Goal: Transaction & Acquisition: Purchase product/service

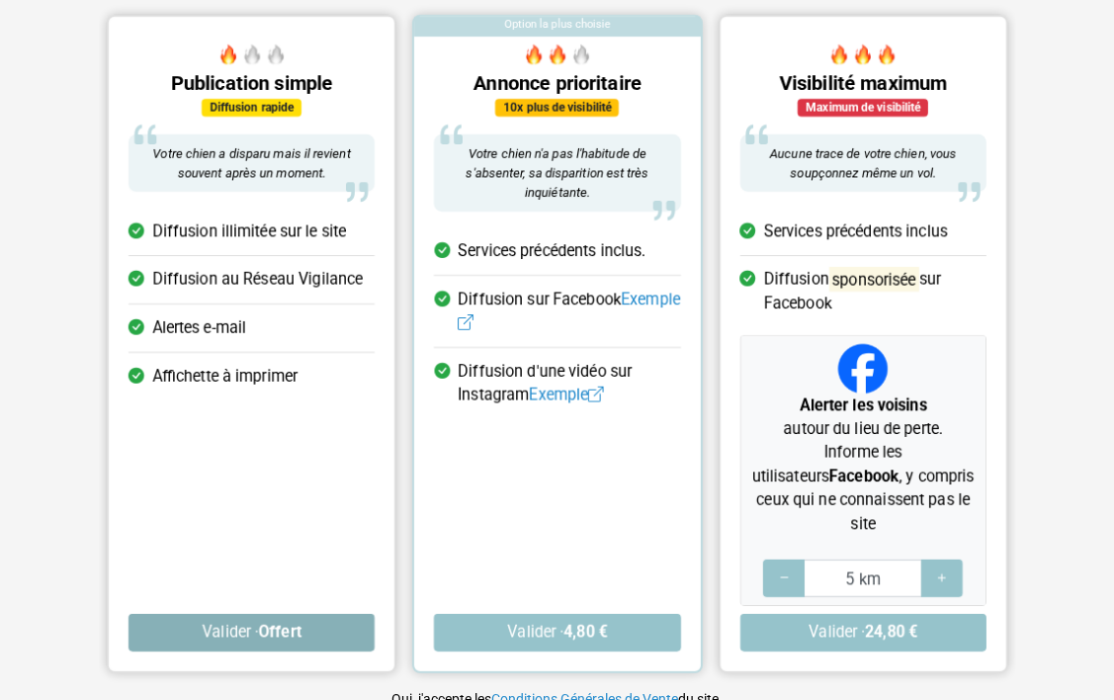
scroll to position [198, 0]
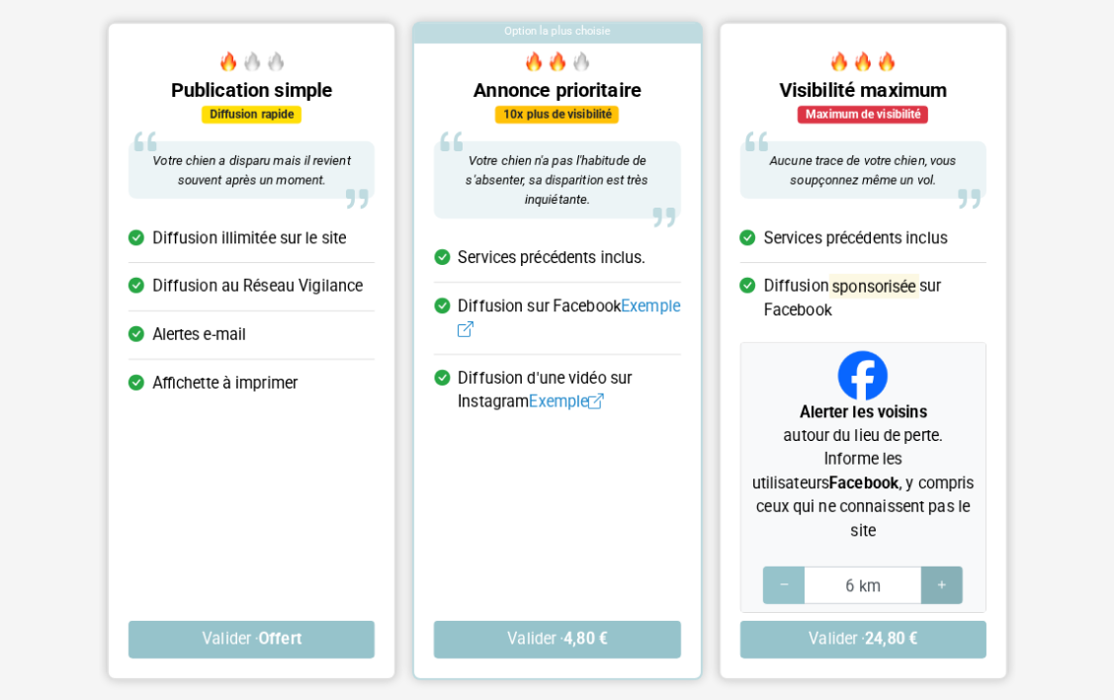
click at [933, 566] on div at bounding box center [942, 585] width 42 height 38
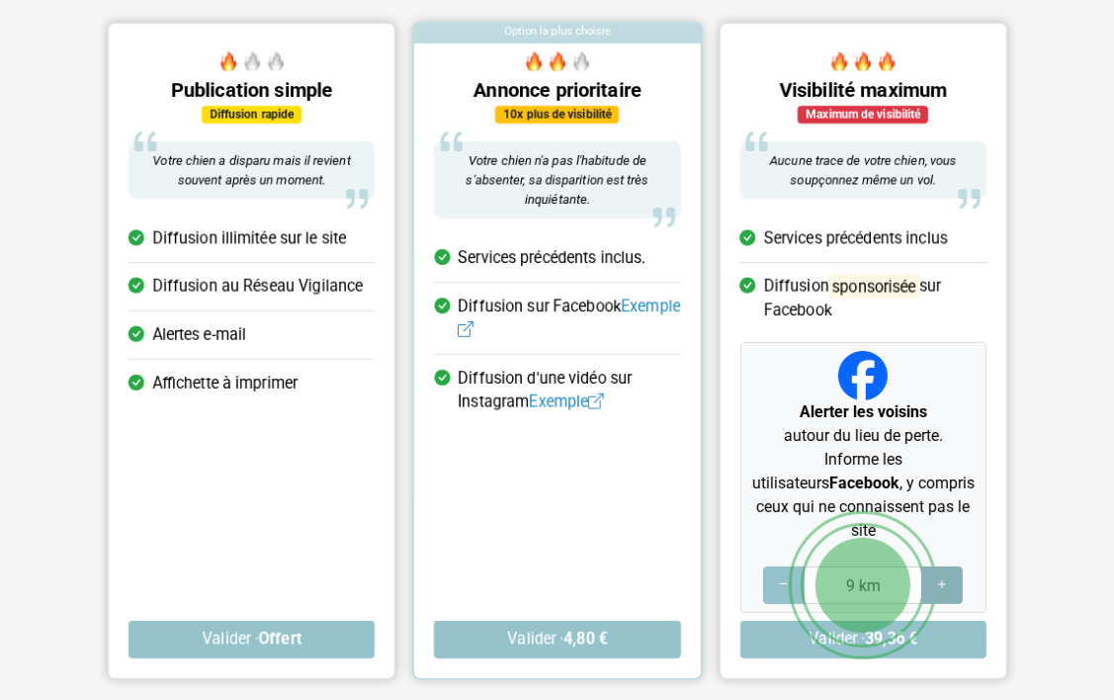
type input "10 km"
click at [933, 566] on div at bounding box center [942, 585] width 42 height 38
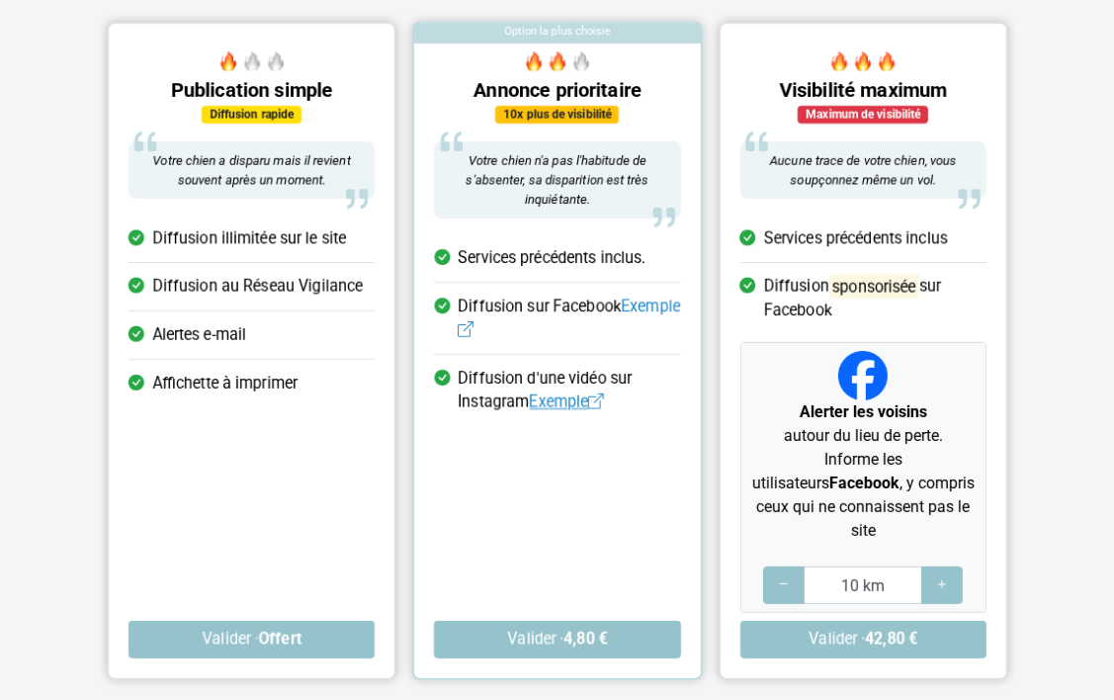
click at [557, 400] on link "Exemple" at bounding box center [566, 401] width 75 height 19
click at [484, 327] on link "Exemple" at bounding box center [569, 317] width 222 height 42
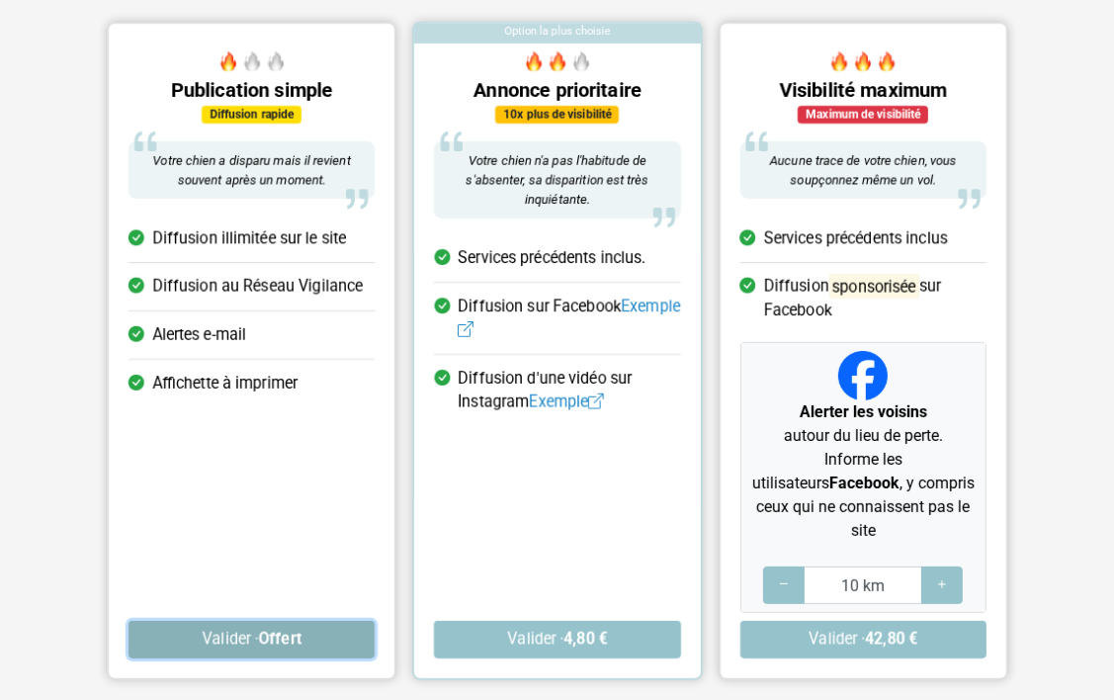
click at [289, 629] on strong "Offert" at bounding box center [279, 638] width 42 height 19
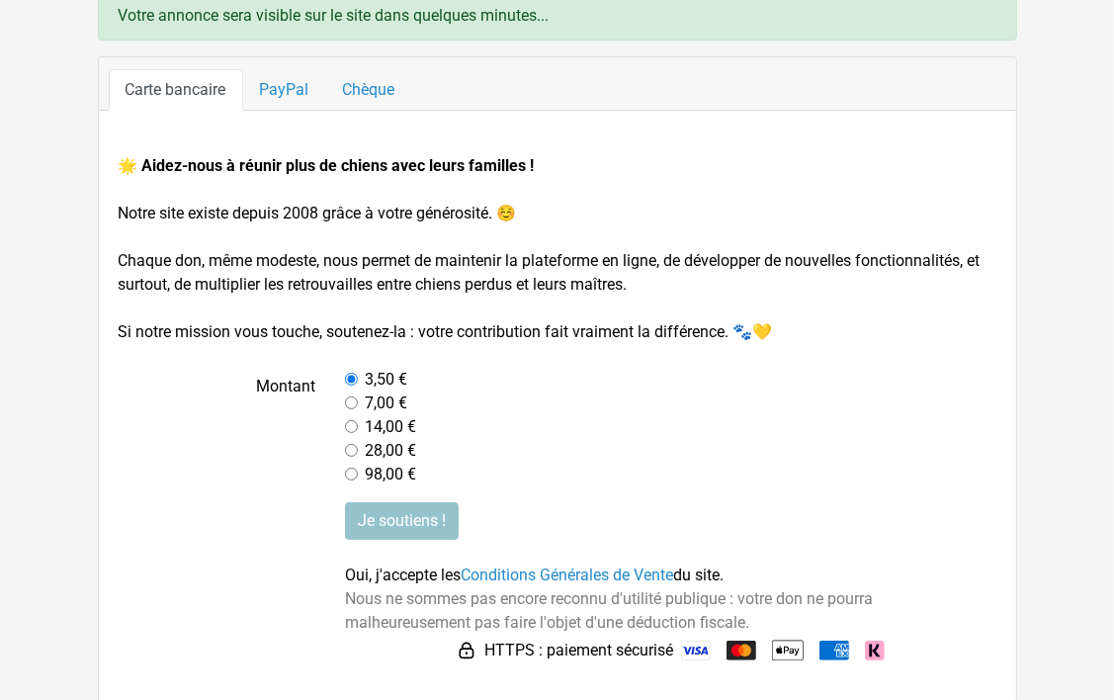
scroll to position [148, 0]
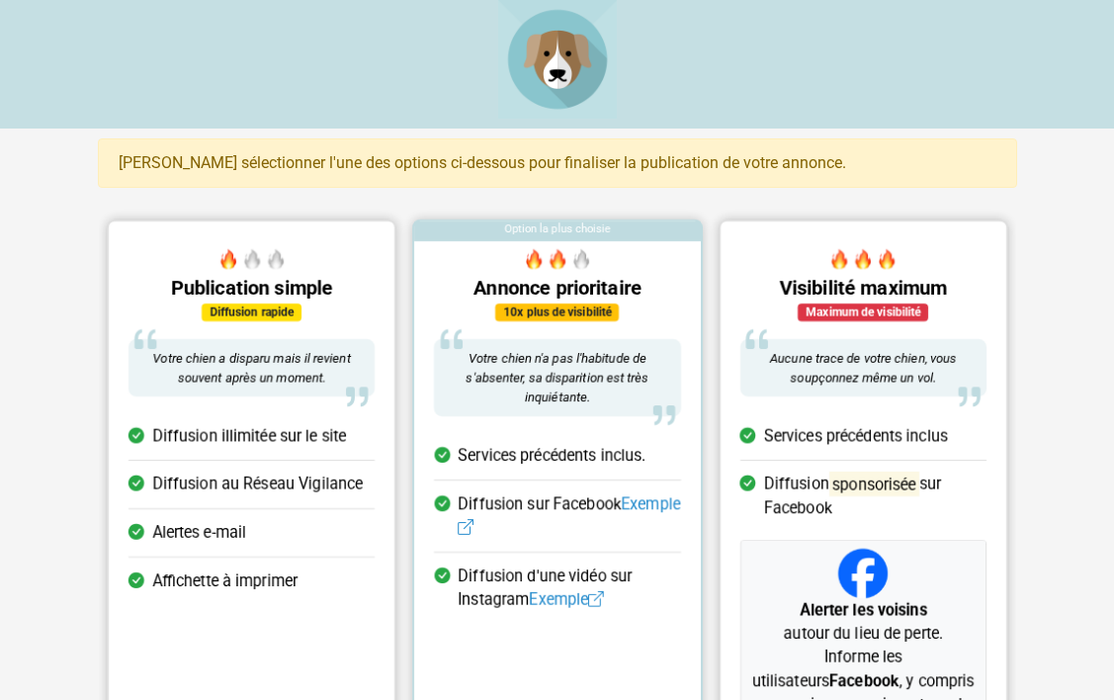
scroll to position [198, 0]
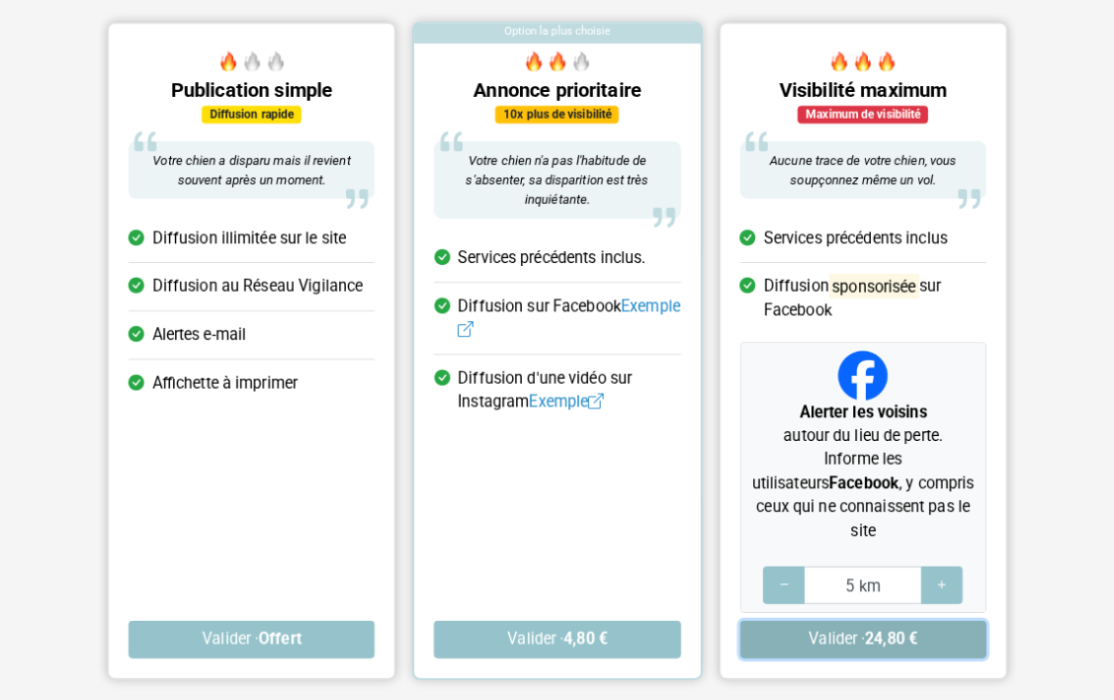
click at [852, 621] on button "Valider · 24,80 €" at bounding box center [862, 640] width 246 height 38
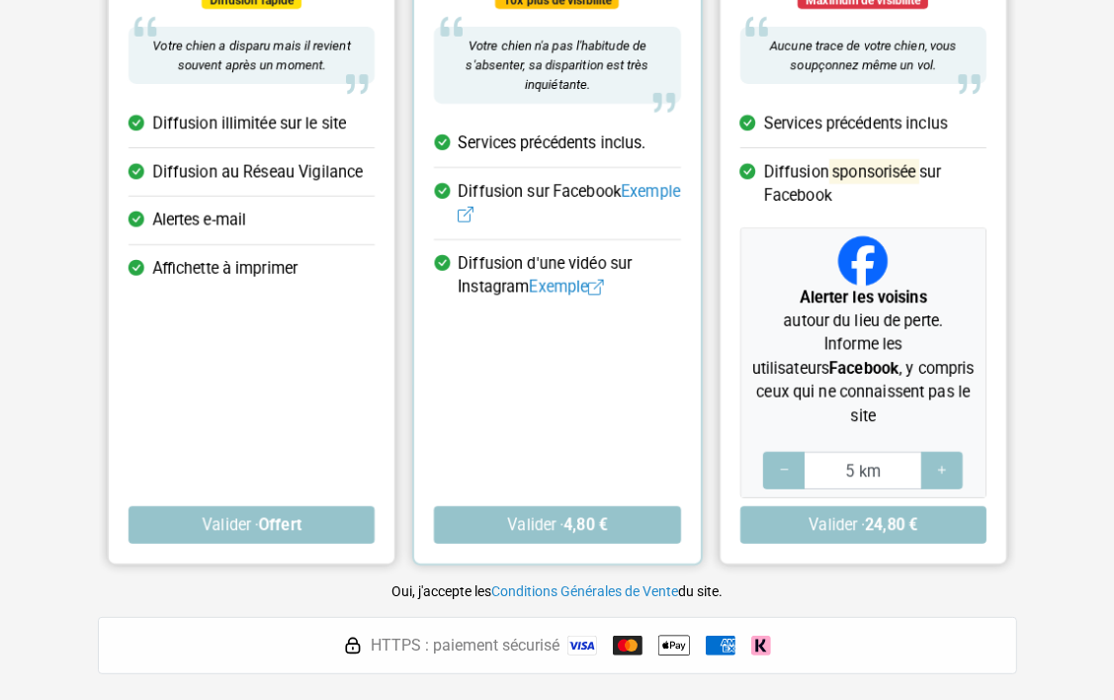
scroll to position [395, 0]
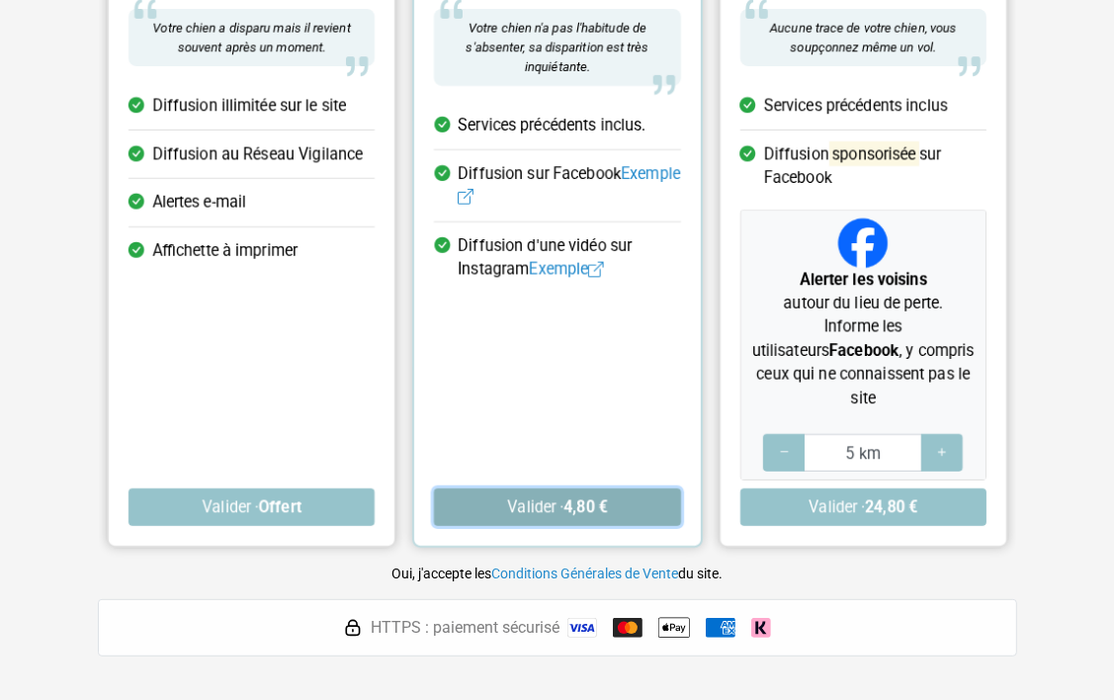
click at [537, 488] on button "Valider · 4,80 €" at bounding box center [557, 507] width 246 height 38
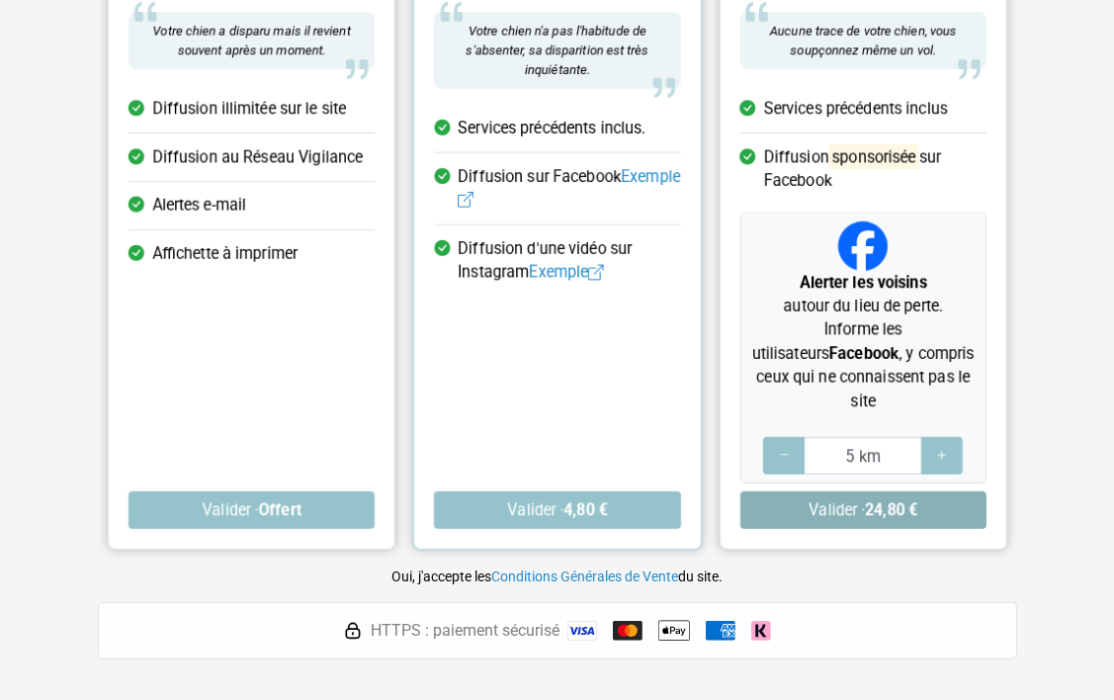
scroll to position [395, 0]
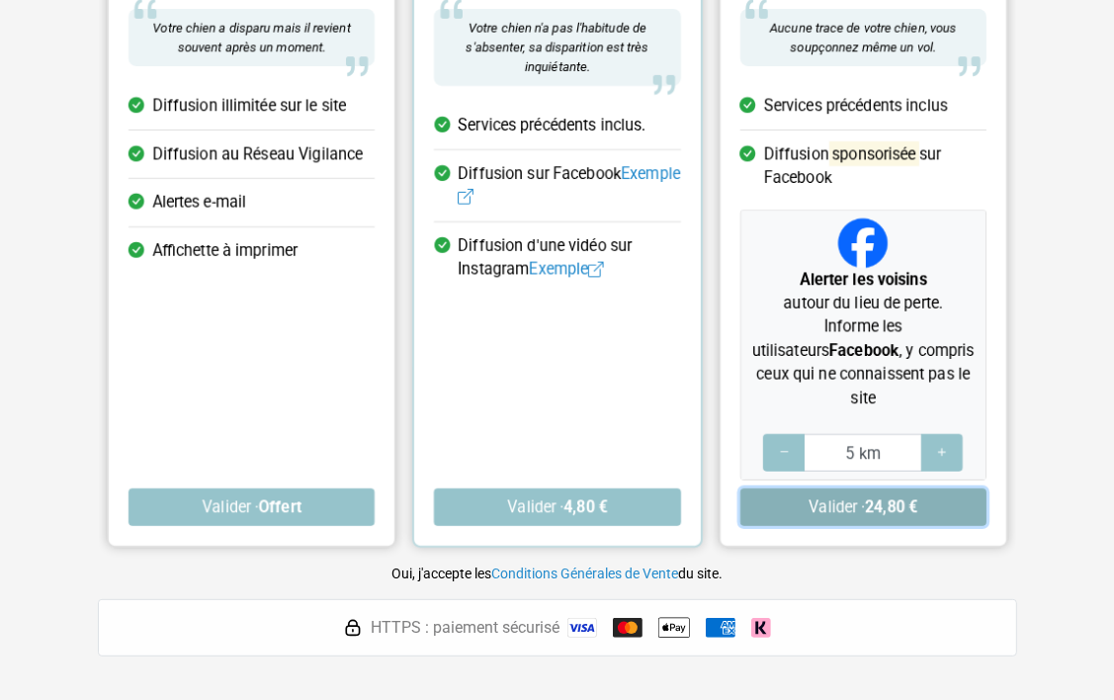
click at [846, 488] on button "Valider · 24,80 €" at bounding box center [862, 507] width 246 height 38
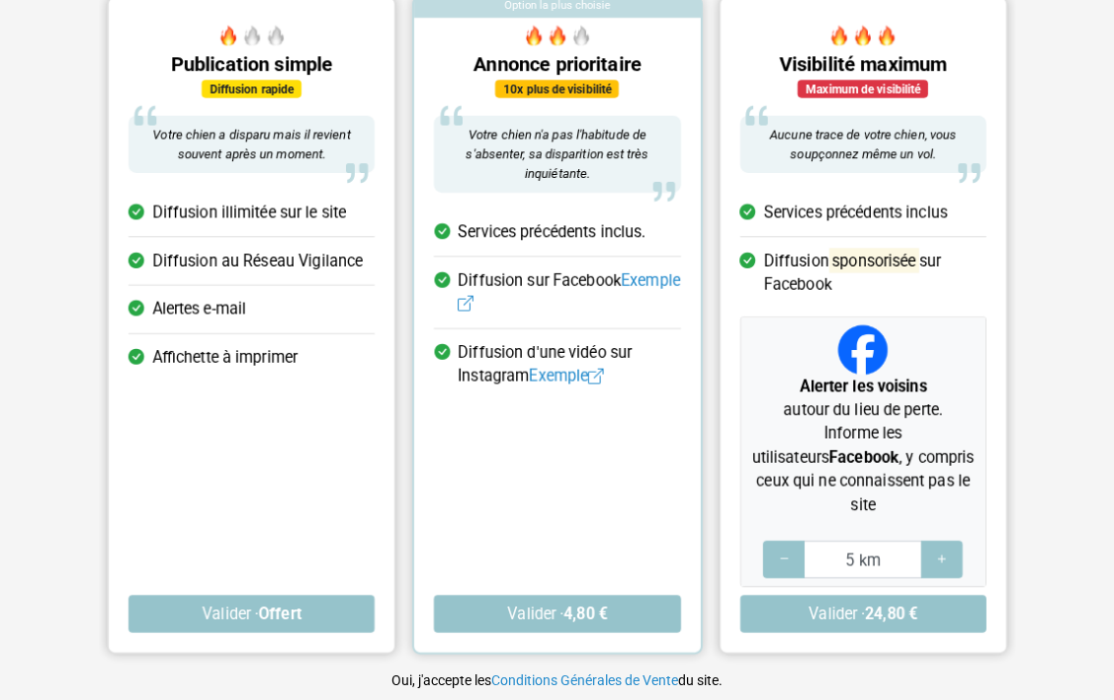
scroll to position [296, 0]
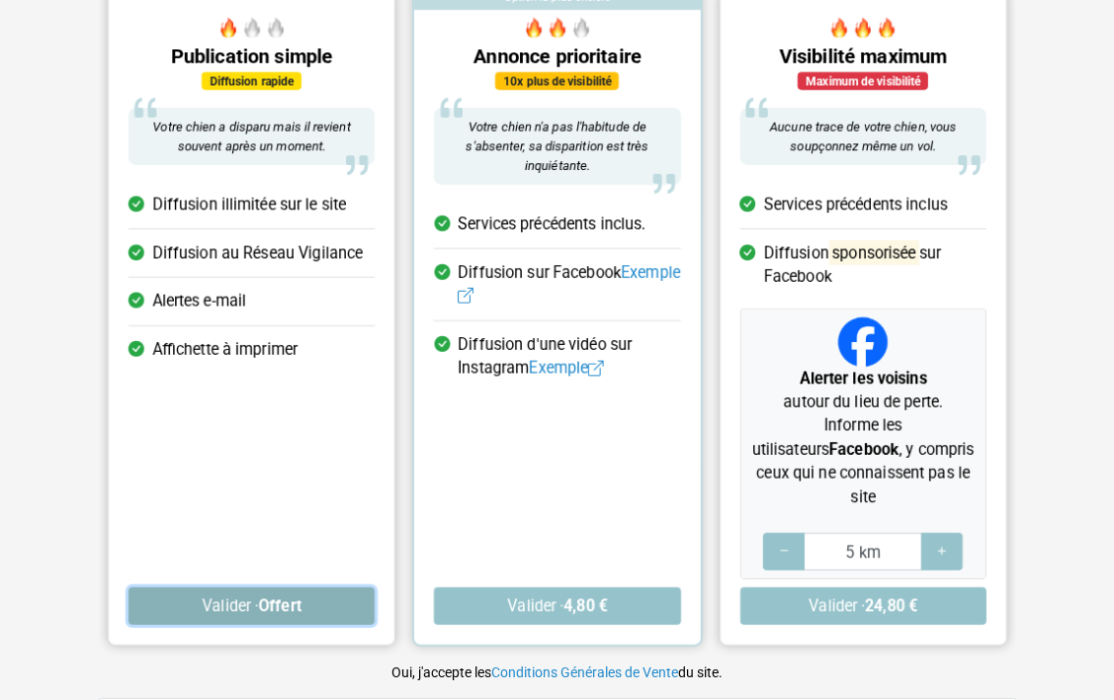
click at [278, 596] on strong "Offert" at bounding box center [279, 605] width 42 height 19
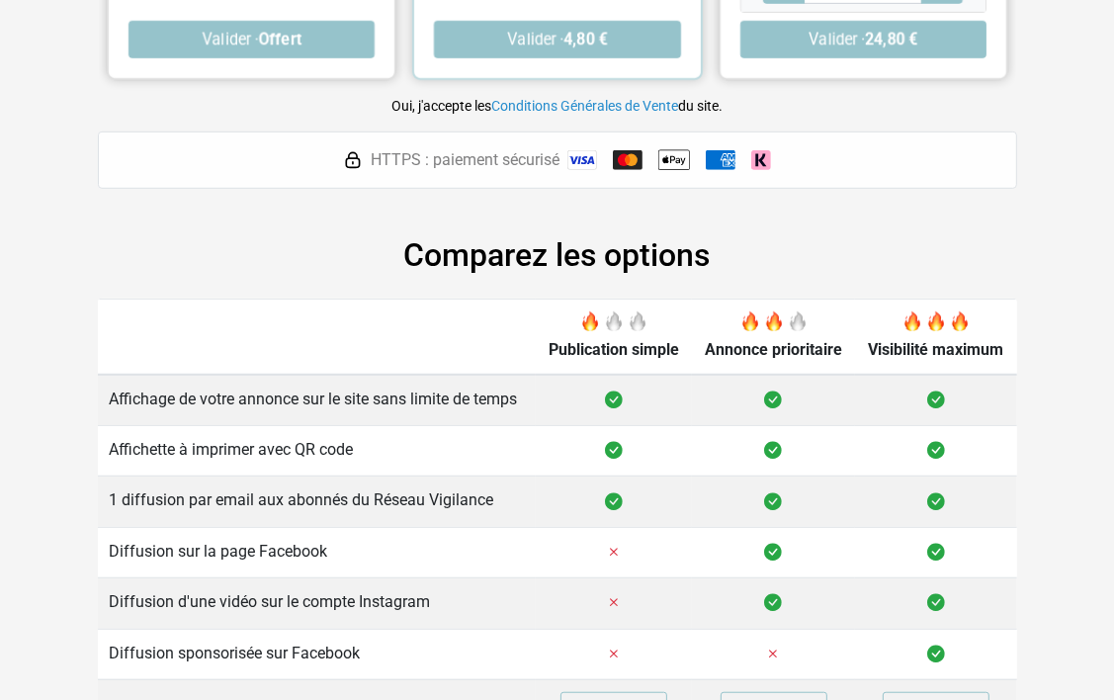
scroll to position [867, 0]
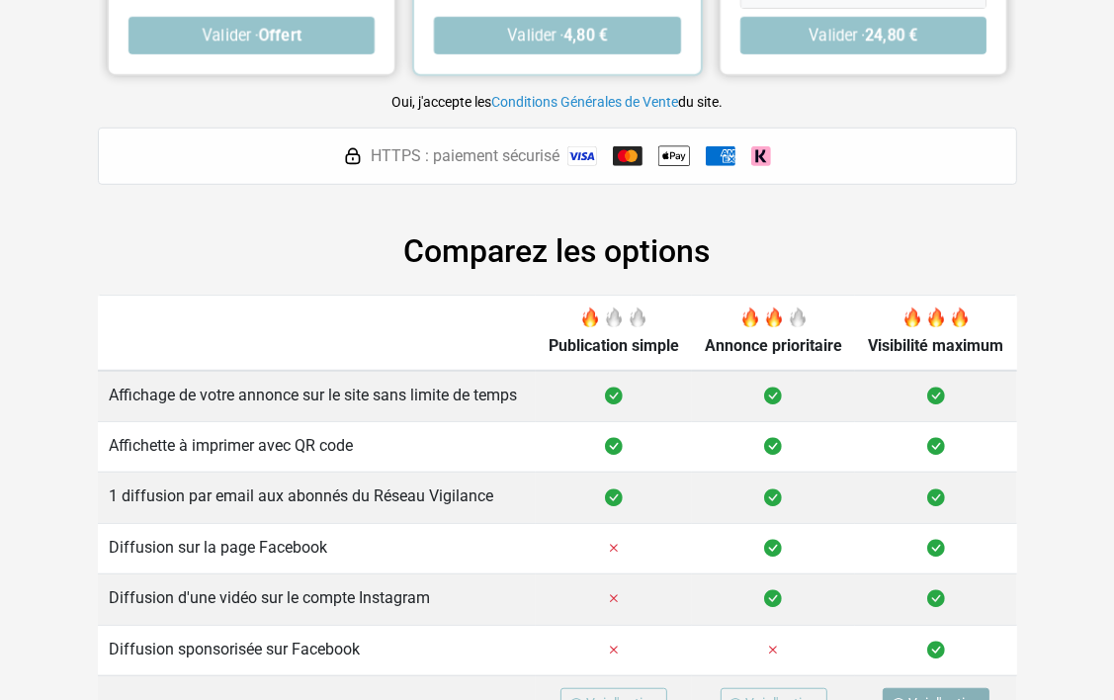
click at [911, 695] on span "Voir l'option" at bounding box center [944, 703] width 72 height 16
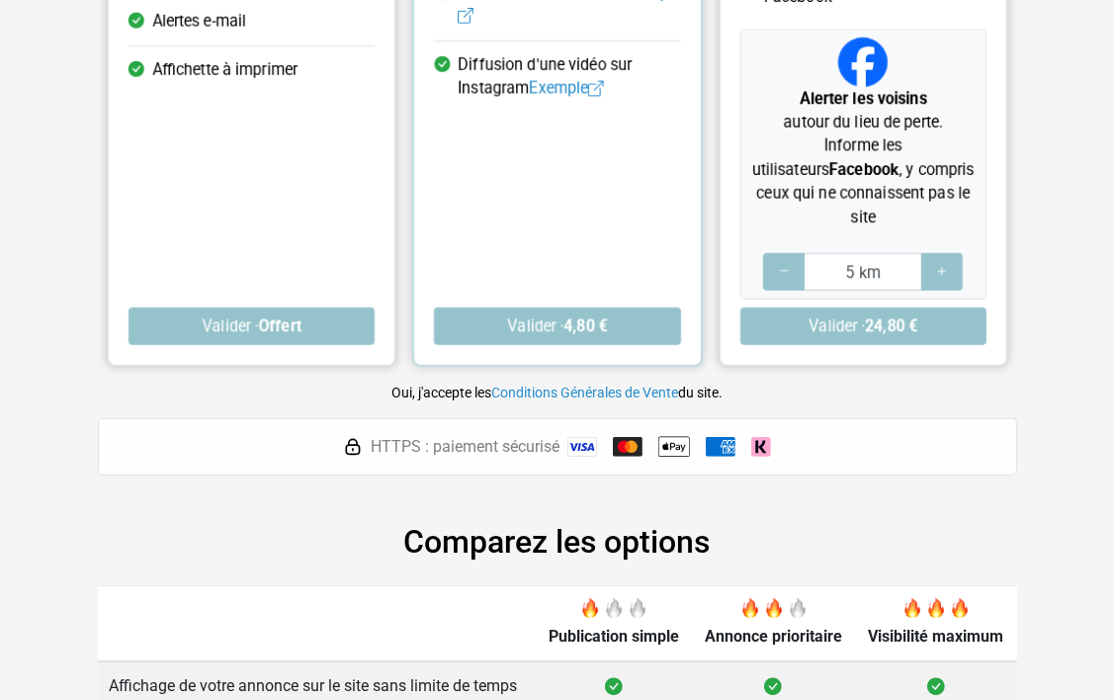
scroll to position [570, 0]
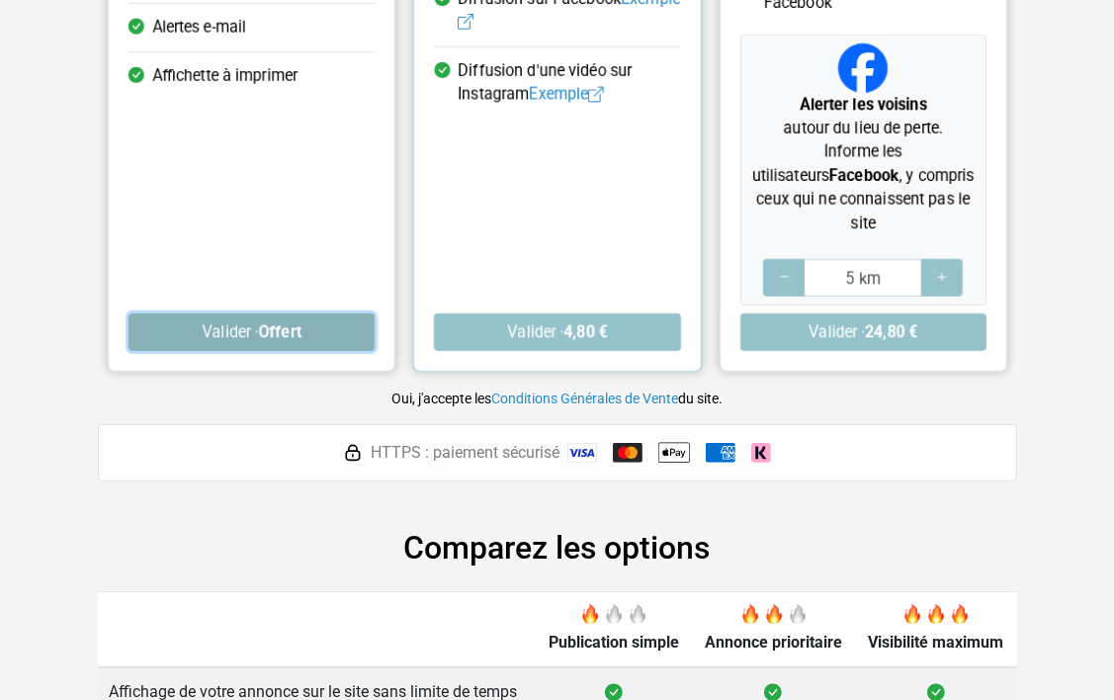
click at [283, 322] on strong "Offert" at bounding box center [279, 331] width 42 height 19
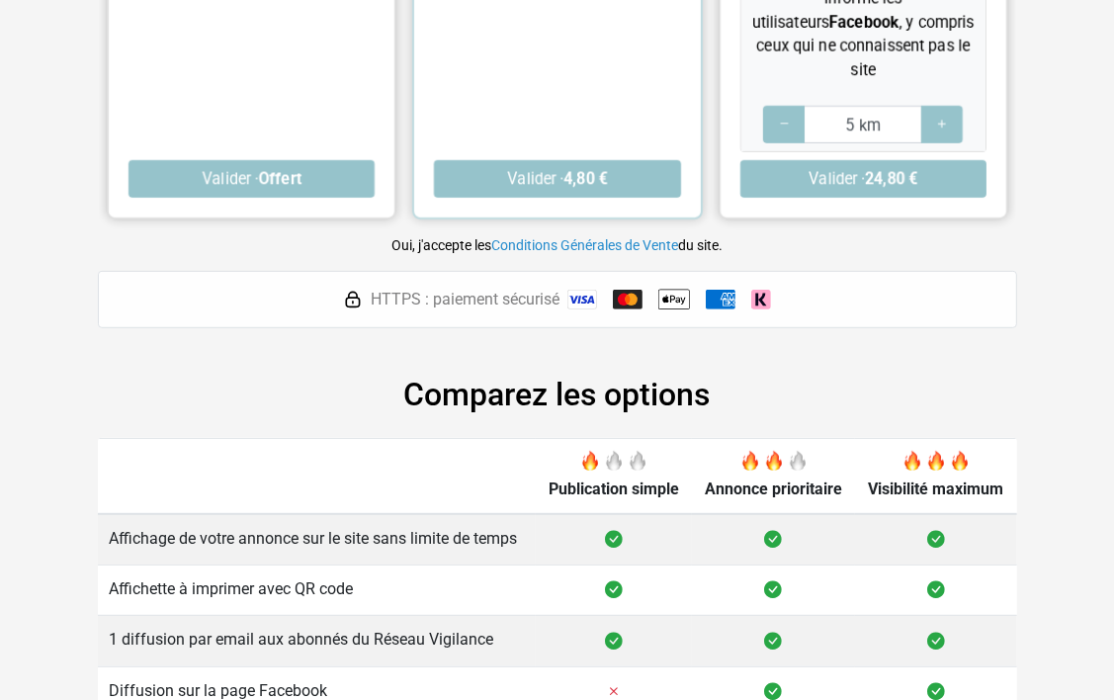
scroll to position [867, 0]
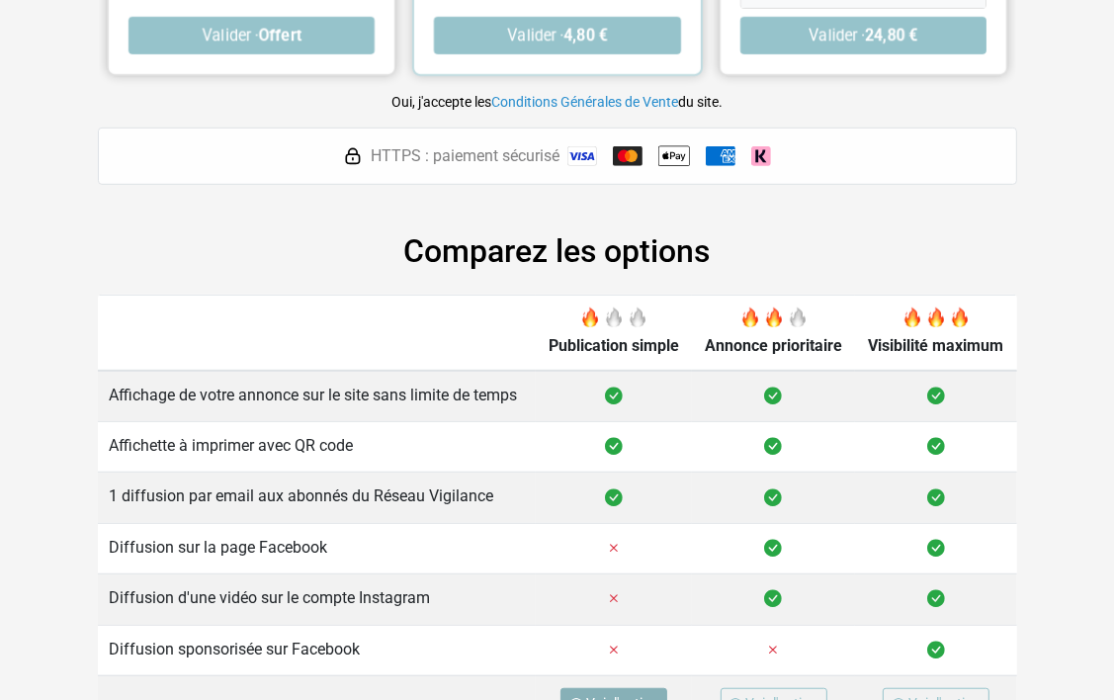
click at [617, 695] on span "Voir l'option" at bounding box center [622, 703] width 72 height 16
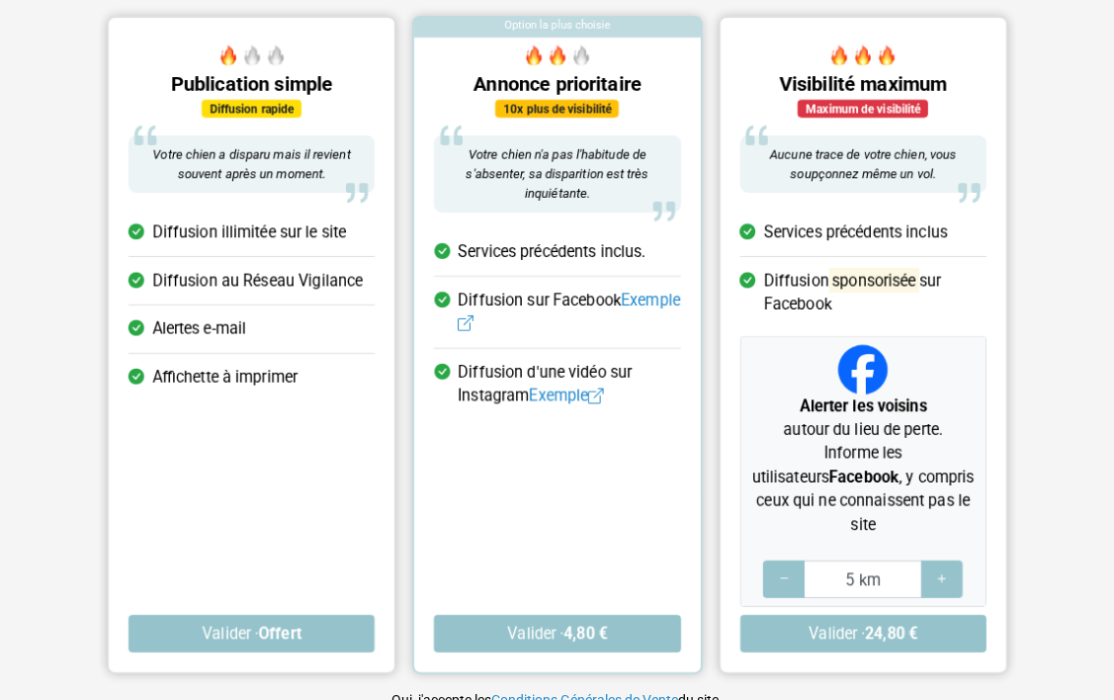
scroll to position [268, 0]
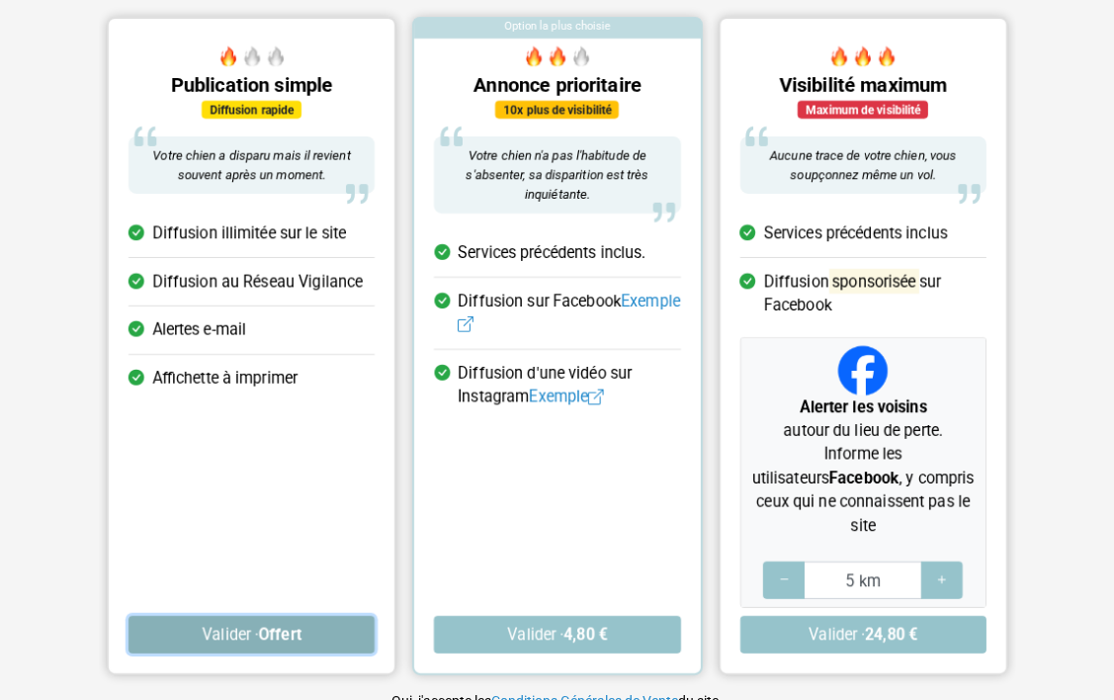
click at [303, 616] on button "Valider · Offert" at bounding box center [251, 635] width 246 height 38
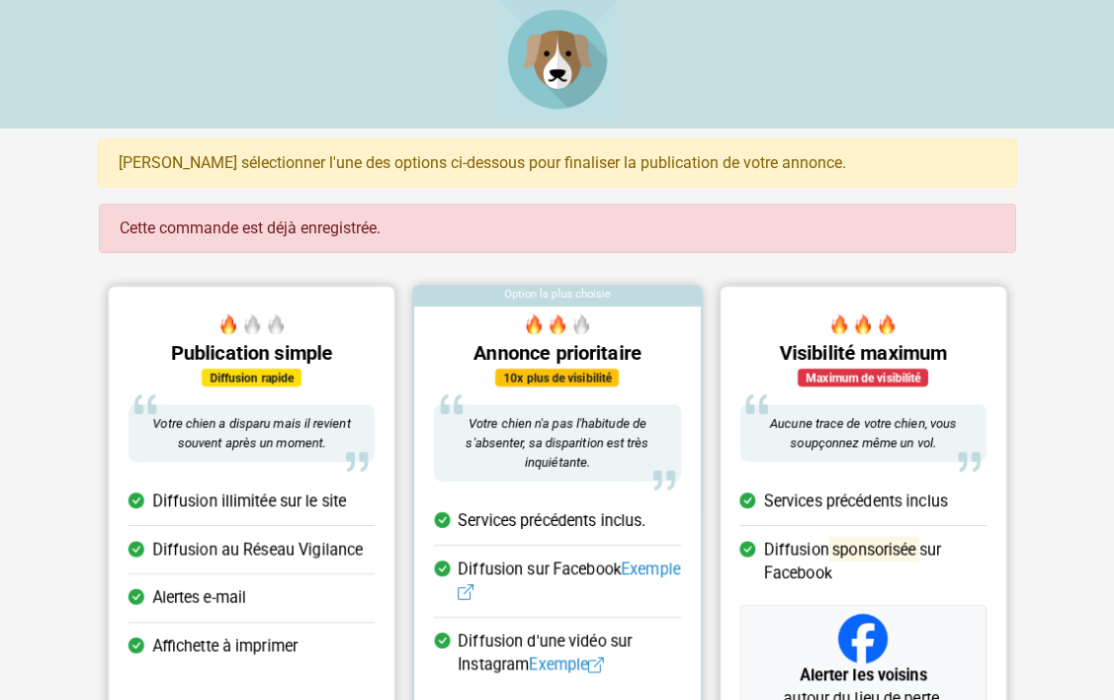
scroll to position [550, 0]
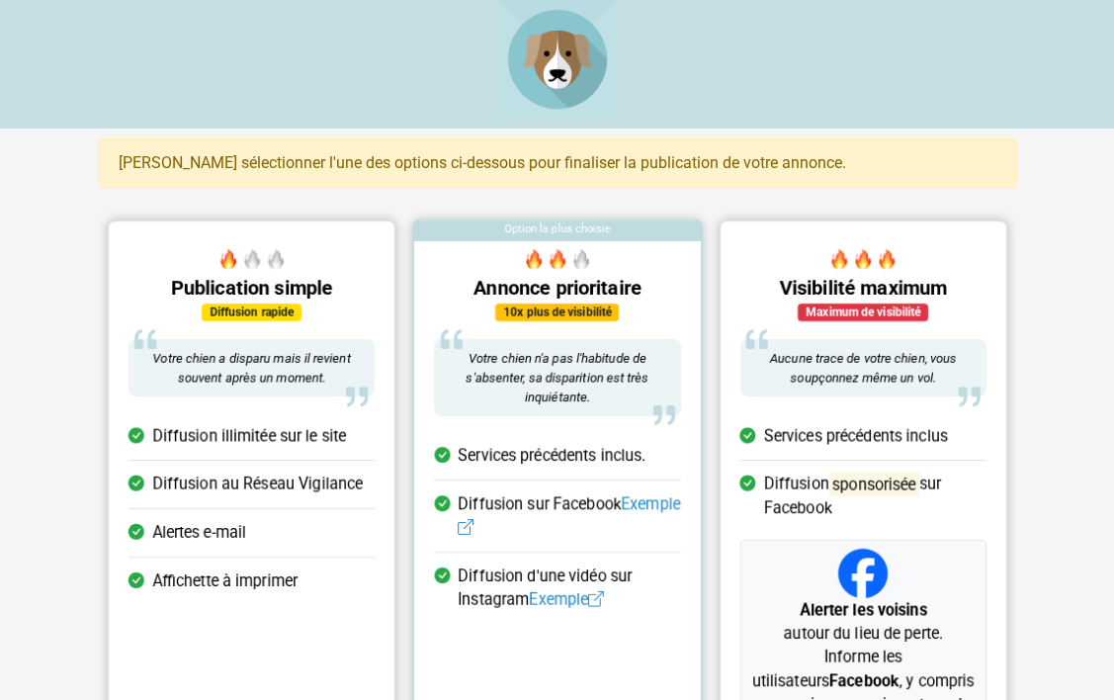
scroll to position [198, 0]
